Goal: Answer question/provide support: Answer question/provide support

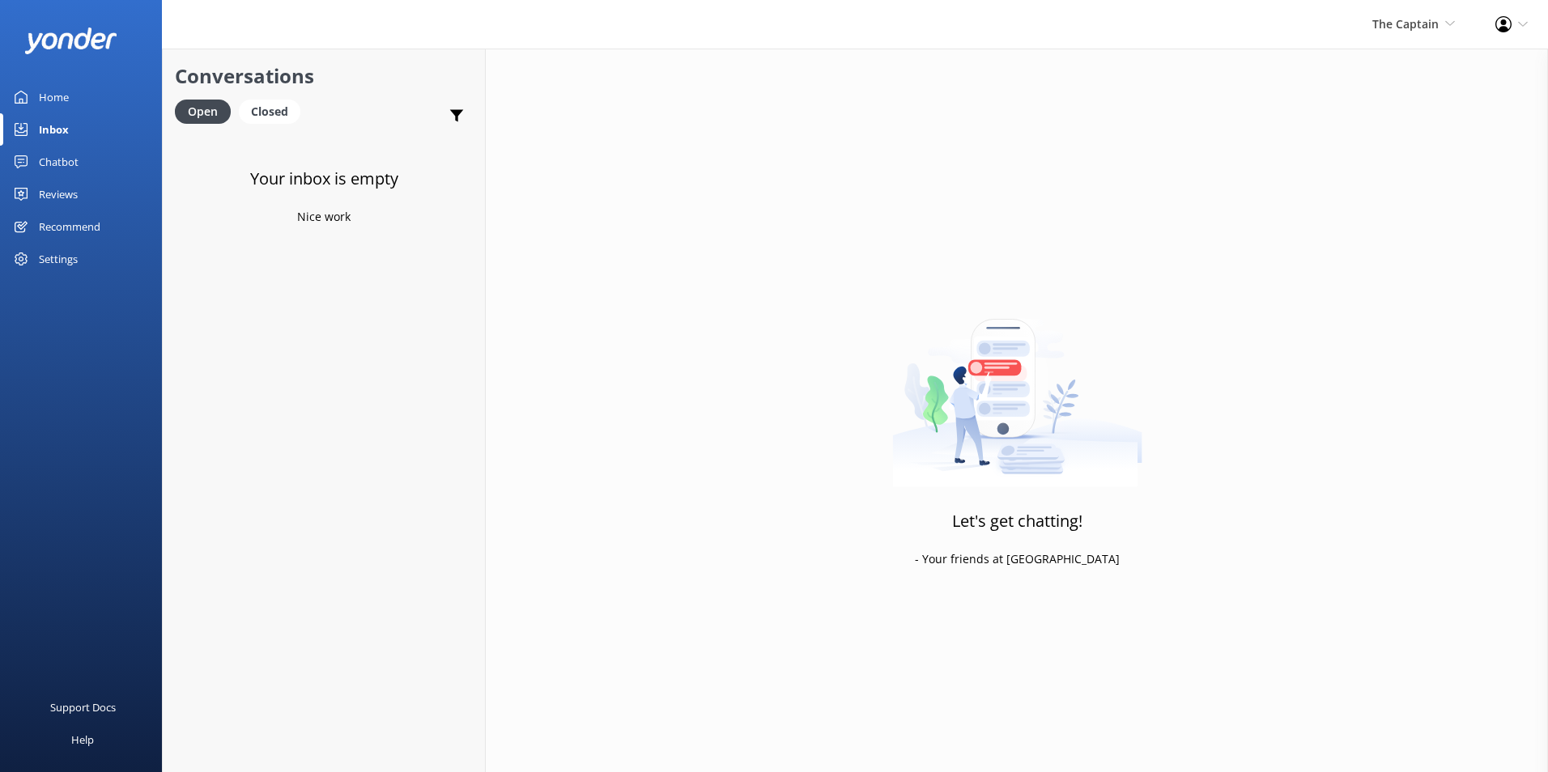
click at [70, 134] on link "Inbox" at bounding box center [81, 129] width 162 height 32
click at [1447, 28] on span "The Captain De Palm Island Aruba's Activities Expert The Captain" at bounding box center [1413, 24] width 83 height 18
click at [1358, 67] on link "De [GEOGRAPHIC_DATA]" at bounding box center [1395, 69] width 162 height 39
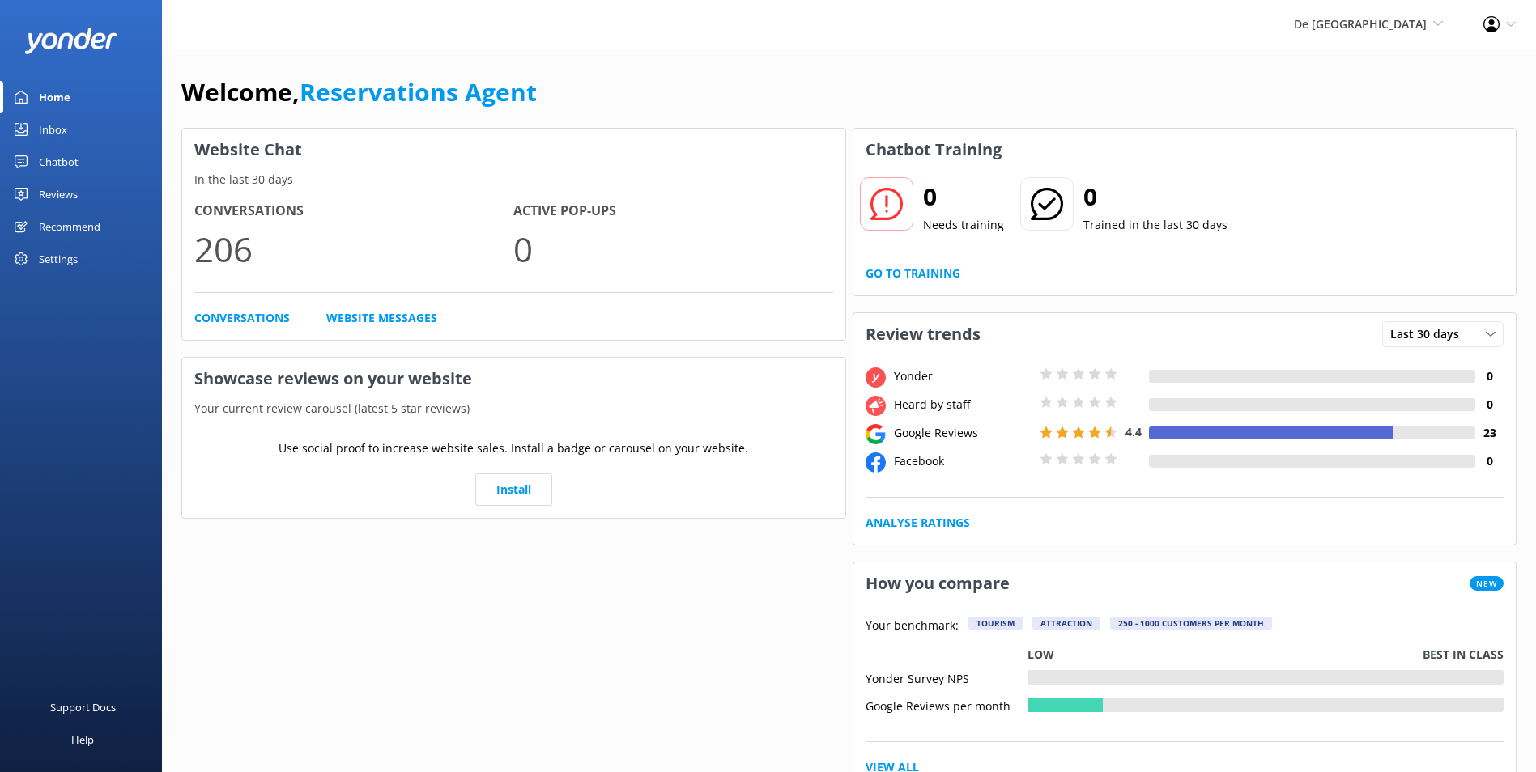
click at [55, 130] on div "Inbox" at bounding box center [53, 129] width 28 height 32
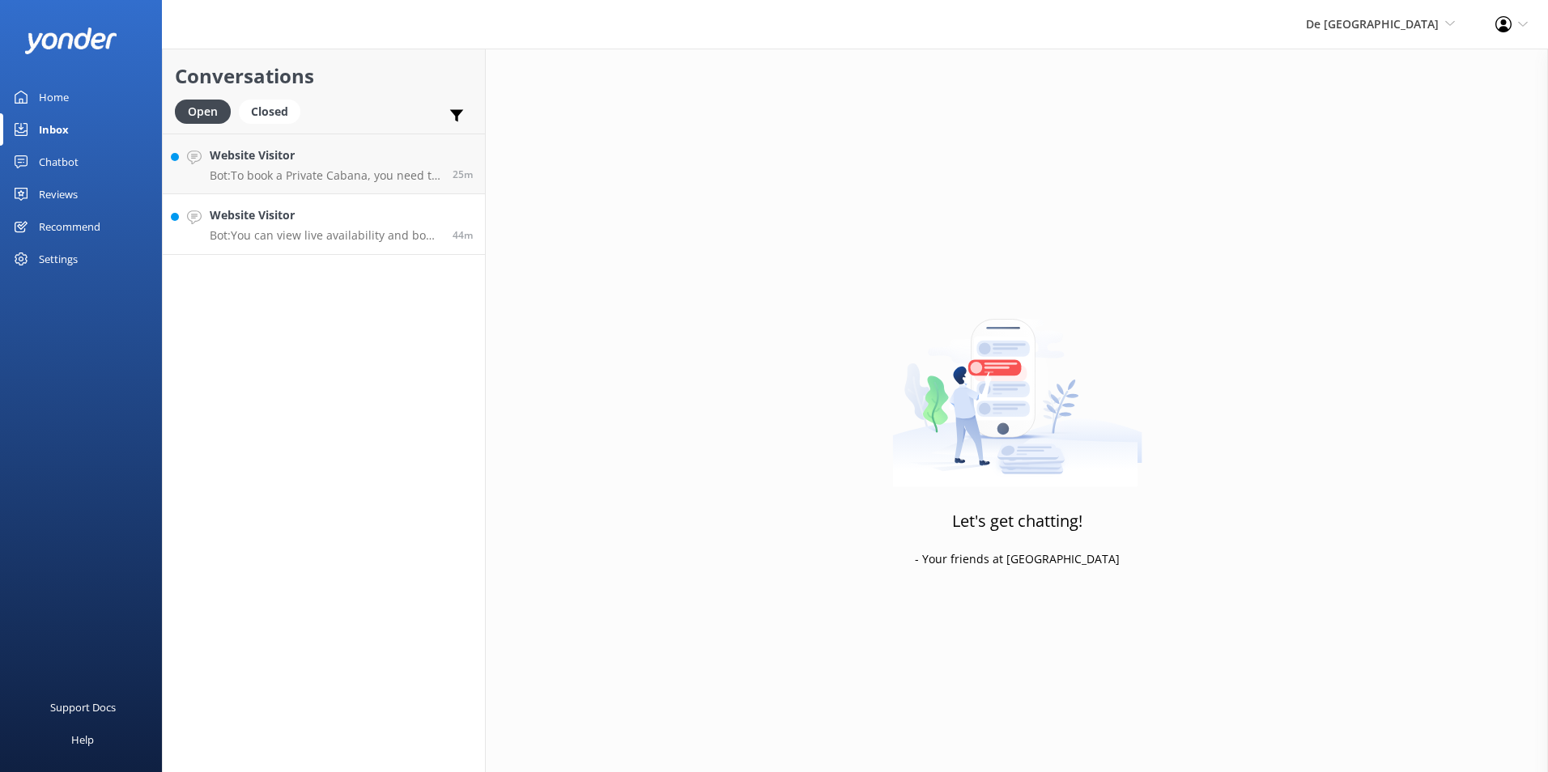
click at [341, 215] on h4 "Website Visitor" at bounding box center [325, 215] width 231 height 18
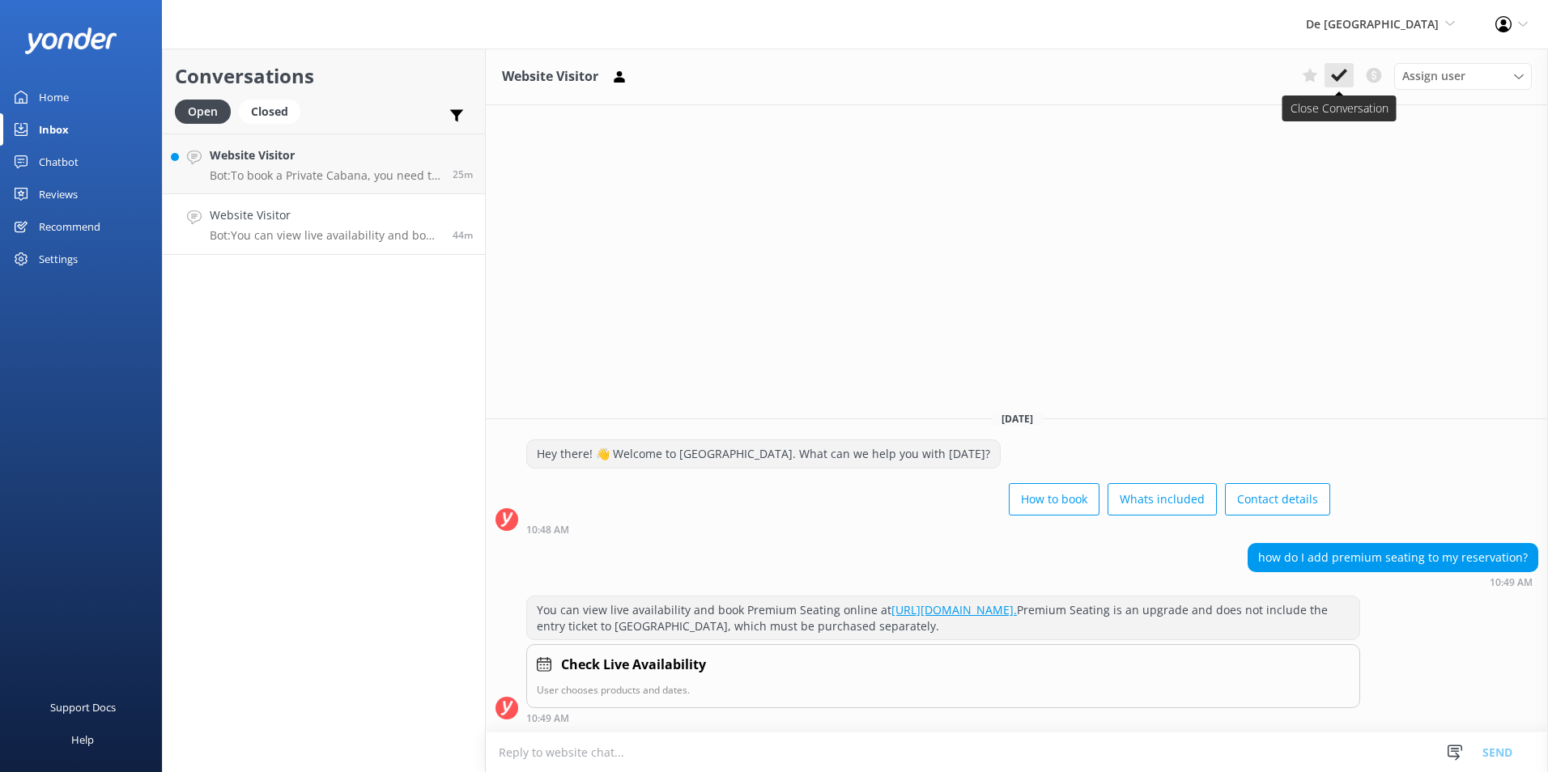
click at [1334, 79] on use at bounding box center [1339, 75] width 16 height 13
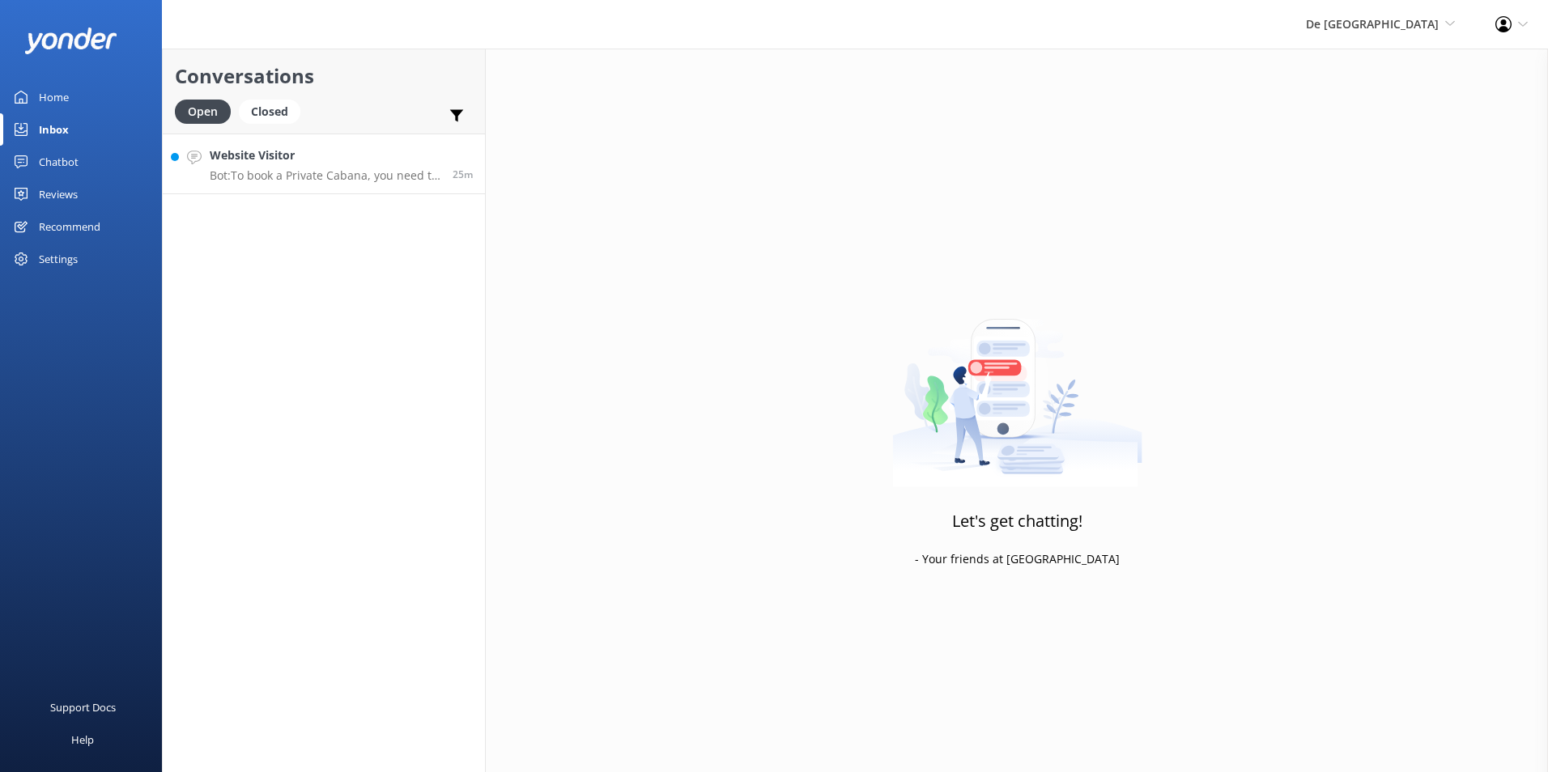
click at [355, 164] on h4 "Website Visitor" at bounding box center [325, 156] width 231 height 18
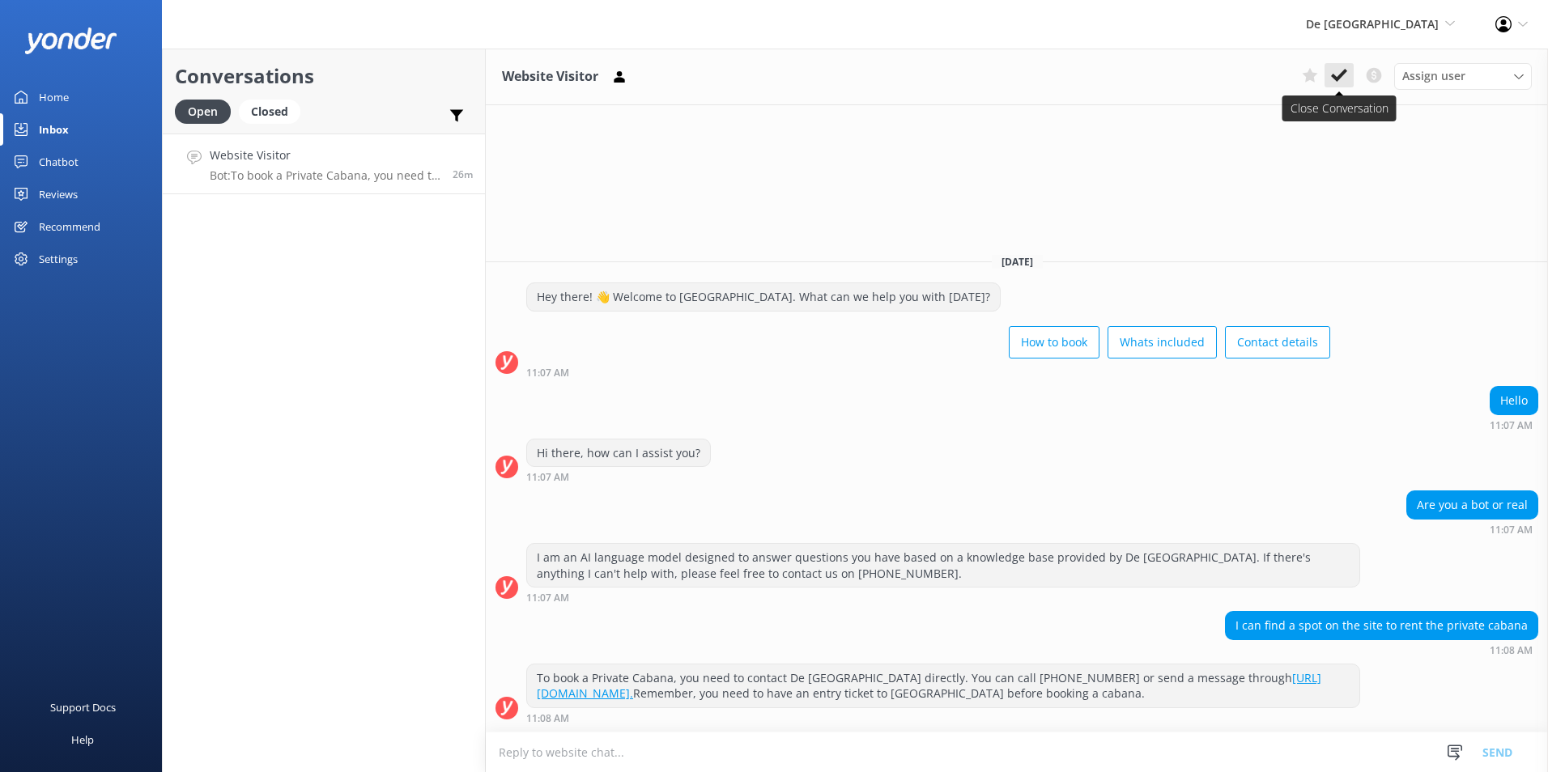
click at [1336, 80] on use at bounding box center [1339, 75] width 16 height 13
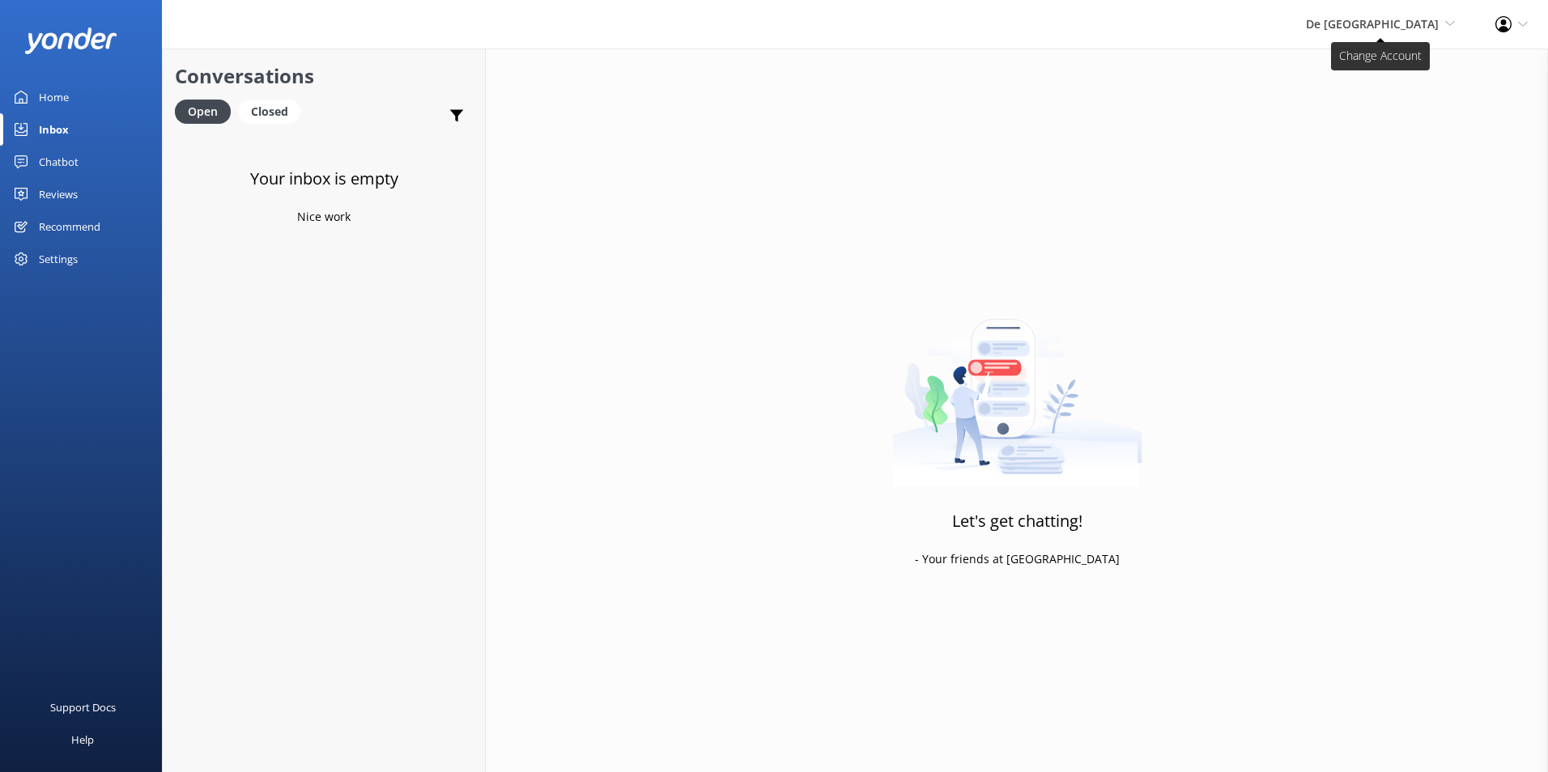
click at [1450, 28] on span "De [GEOGRAPHIC_DATA] [GEOGRAPHIC_DATA] [GEOGRAPHIC_DATA]'s Activities Expert Th…" at bounding box center [1380, 24] width 149 height 18
click at [1341, 146] on link "The Captain" at bounding box center [1395, 147] width 162 height 39
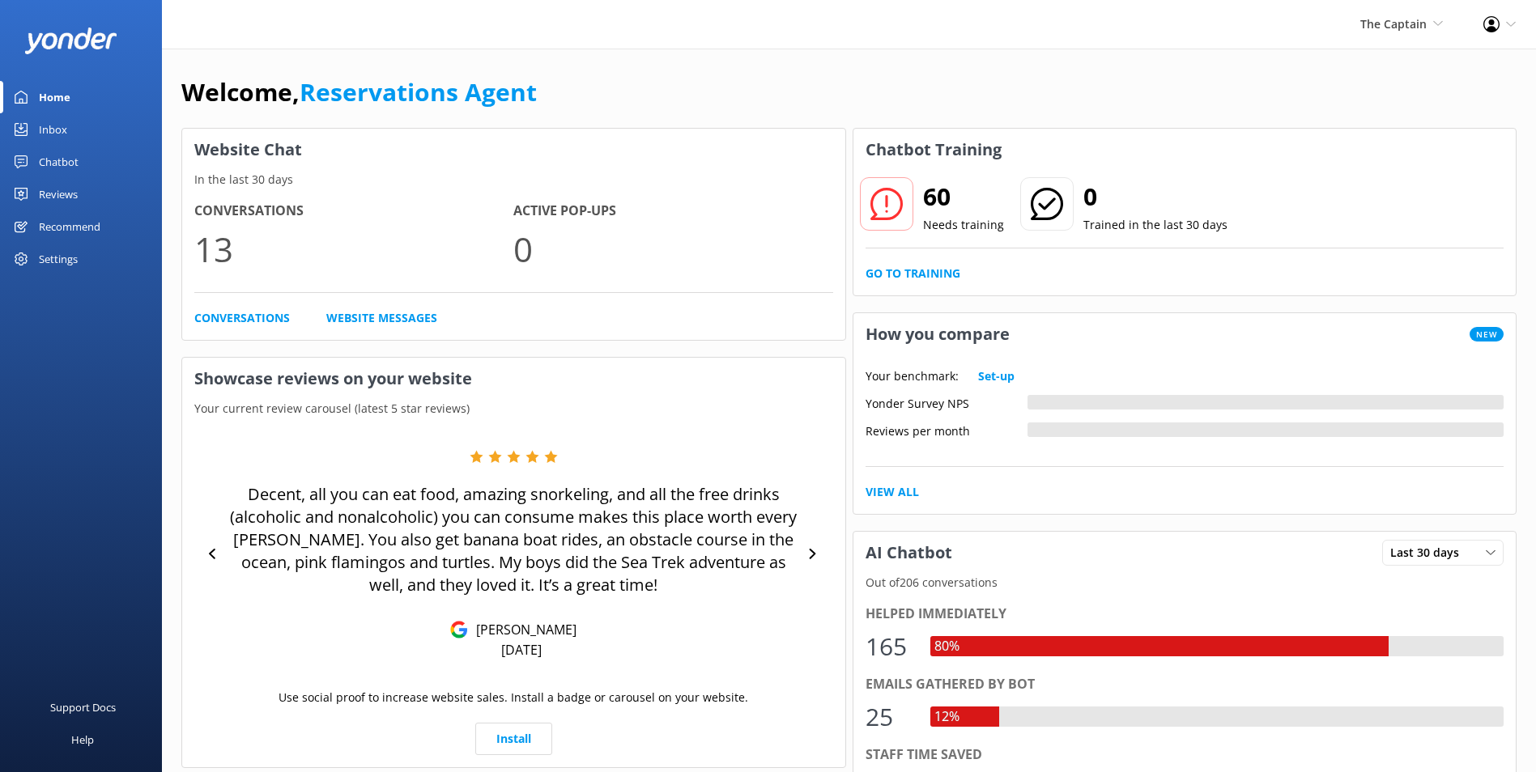
click at [54, 128] on div "Inbox" at bounding box center [53, 129] width 28 height 32
